Goal: Task Accomplishment & Management: Complete application form

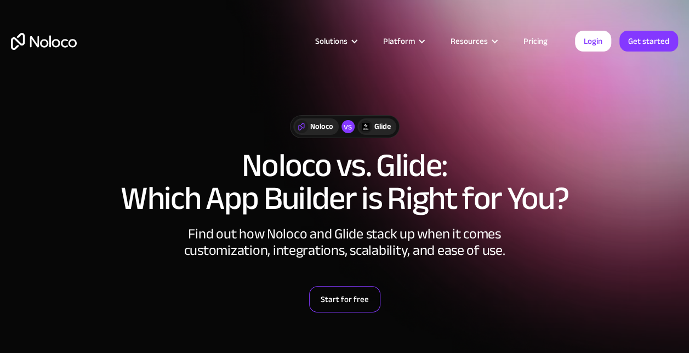
click at [341, 305] on link "Start for free" at bounding box center [344, 299] width 71 height 26
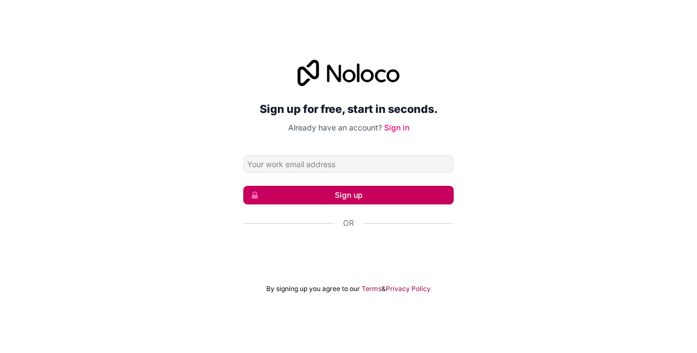
click at [345, 192] on button "Sign up" at bounding box center [348, 195] width 211 height 19
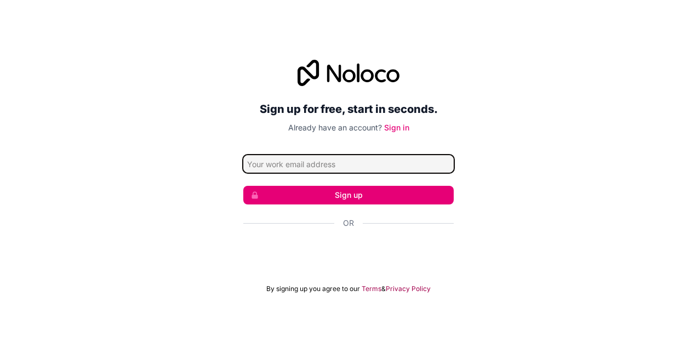
click at [305, 162] on input "Email address" at bounding box center [348, 164] width 211 height 18
type input "sandra.mollet@hotmail.com"
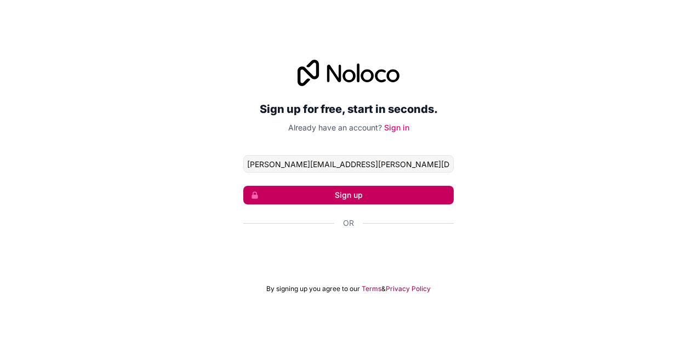
click at [300, 197] on button "Sign up" at bounding box center [348, 195] width 211 height 19
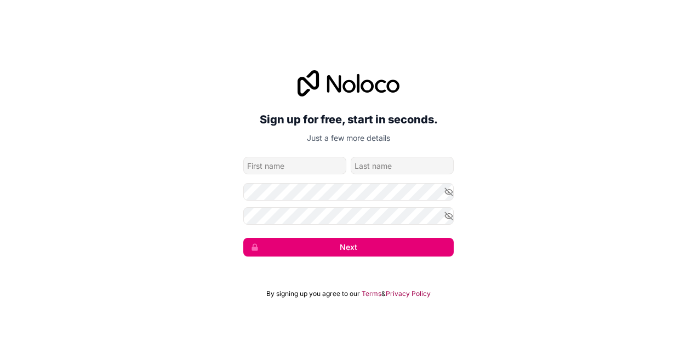
click at [293, 170] on input "given-name" at bounding box center [294, 166] width 103 height 18
type input "Sandra"
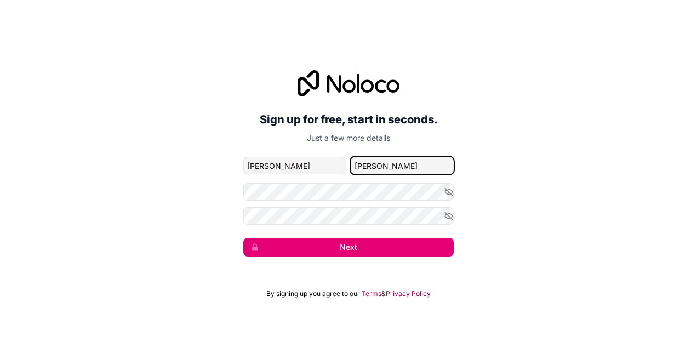
type input "Mollet"
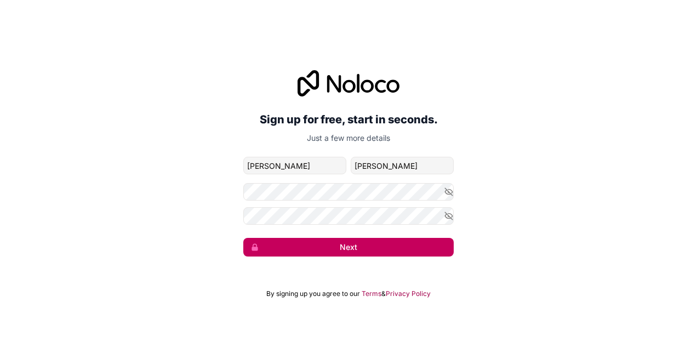
click at [342, 249] on button "Next" at bounding box center [348, 247] width 211 height 19
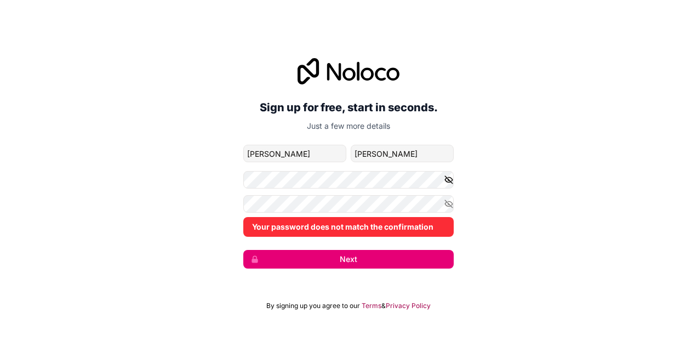
click at [446, 183] on icon "button" at bounding box center [449, 180] width 10 height 10
click at [450, 200] on icon "button" at bounding box center [449, 204] width 10 height 10
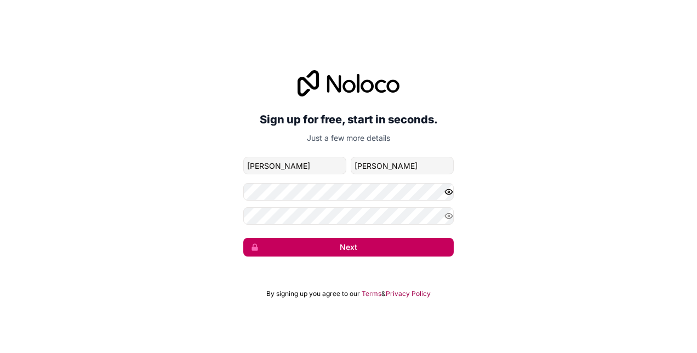
click at [305, 242] on button "Next" at bounding box center [348, 247] width 211 height 19
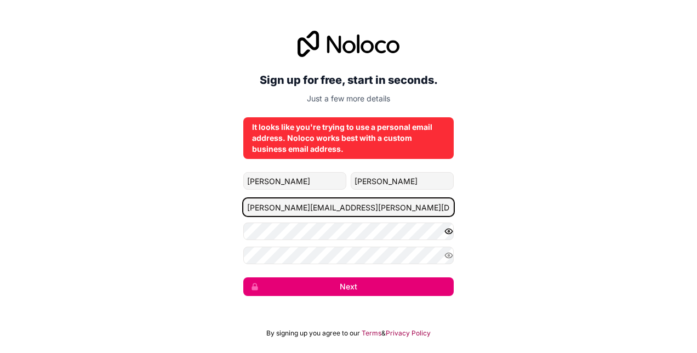
drag, startPoint x: 363, startPoint y: 202, endPoint x: 225, endPoint y: 198, distance: 137.7
click at [227, 198] on div "Sign up for free, start in seconds. Just a few more details It looks like you'r…" at bounding box center [348, 163] width 697 height 296
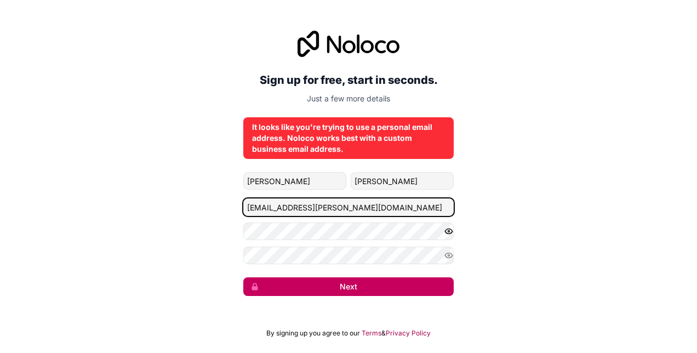
type input "sas.mollet@gmail.com"
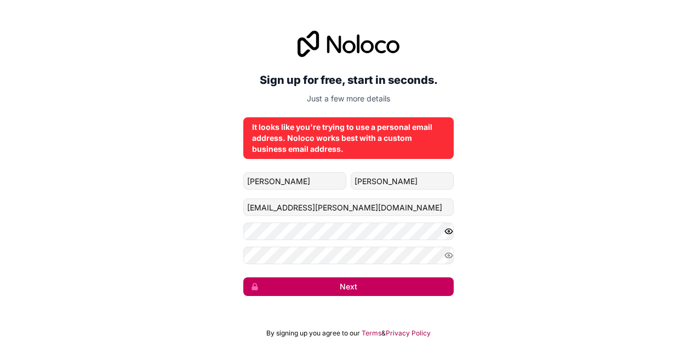
click at [330, 287] on button "Next" at bounding box center [348, 286] width 211 height 19
click at [350, 288] on button "Next" at bounding box center [348, 286] width 211 height 19
